Goal: Task Accomplishment & Management: Use online tool/utility

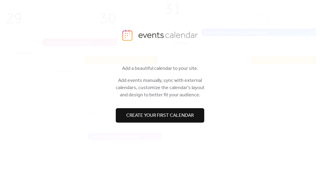
click at [151, 120] on button "Create your first calendar" at bounding box center [160, 115] width 89 height 14
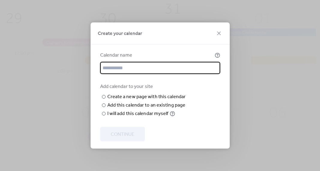
click at [163, 62] on input "text" at bounding box center [160, 68] width 120 height 12
type input "**********"
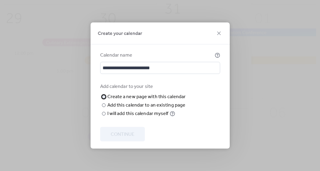
click at [104, 95] on div at bounding box center [104, 97] width 4 height 4
click at [102, 107] on div at bounding box center [104, 105] width 4 height 4
click at [0, 0] on div "Choose page" at bounding box center [0, 0] width 0 height 0
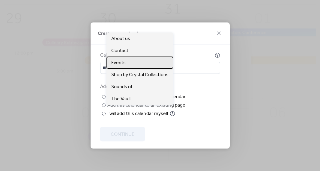
click at [130, 63] on div "Events" at bounding box center [140, 62] width 67 height 12
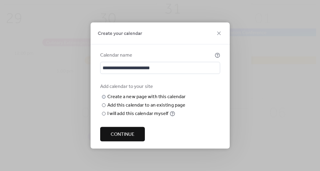
scroll to position [5, 0]
click at [130, 138] on span "Continue" at bounding box center [123, 134] width 24 height 7
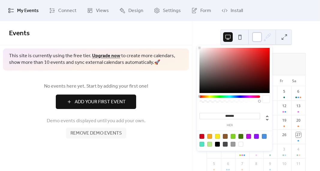
click at [257, 39] on div at bounding box center [258, 37] width 10 height 10
click at [257, 38] on div at bounding box center [258, 37] width 10 height 10
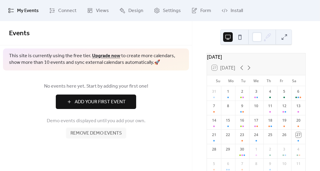
scroll to position [20, 0]
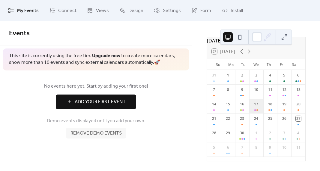
click at [257, 109] on div "17" at bounding box center [257, 106] width 14 height 14
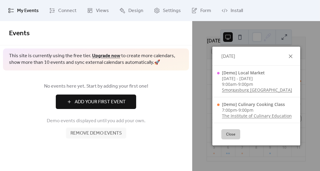
click at [292, 55] on icon at bounding box center [290, 56] width 7 height 7
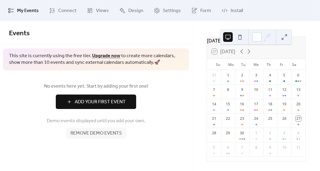
scroll to position [0, 0]
